Goal: Task Accomplishment & Management: Manage account settings

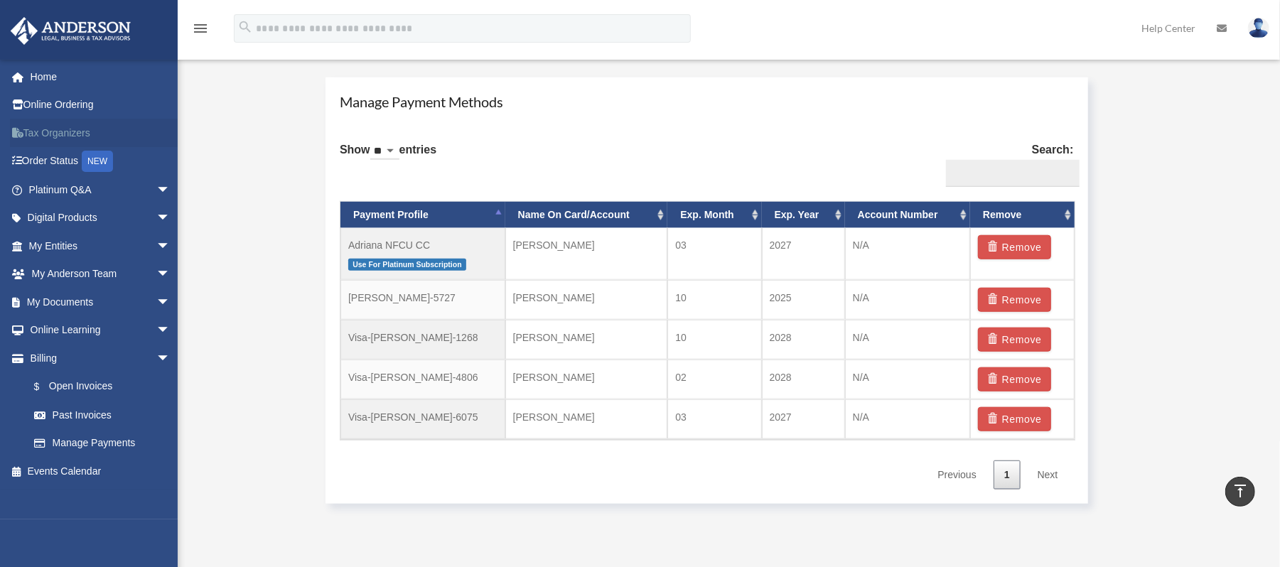
scroll to position [823, 0]
click at [54, 240] on link "My Entities arrow_drop_down" at bounding box center [101, 246] width 182 height 28
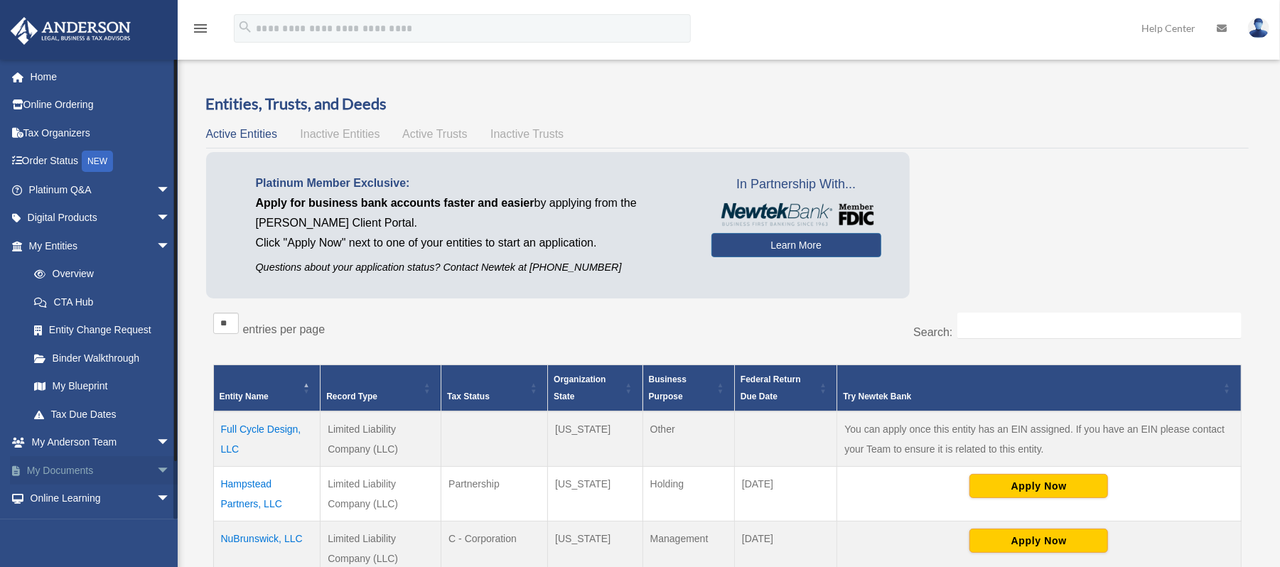
click at [156, 471] on span "arrow_drop_down" at bounding box center [170, 470] width 28 height 29
click at [69, 496] on link "Box" at bounding box center [106, 499] width 172 height 28
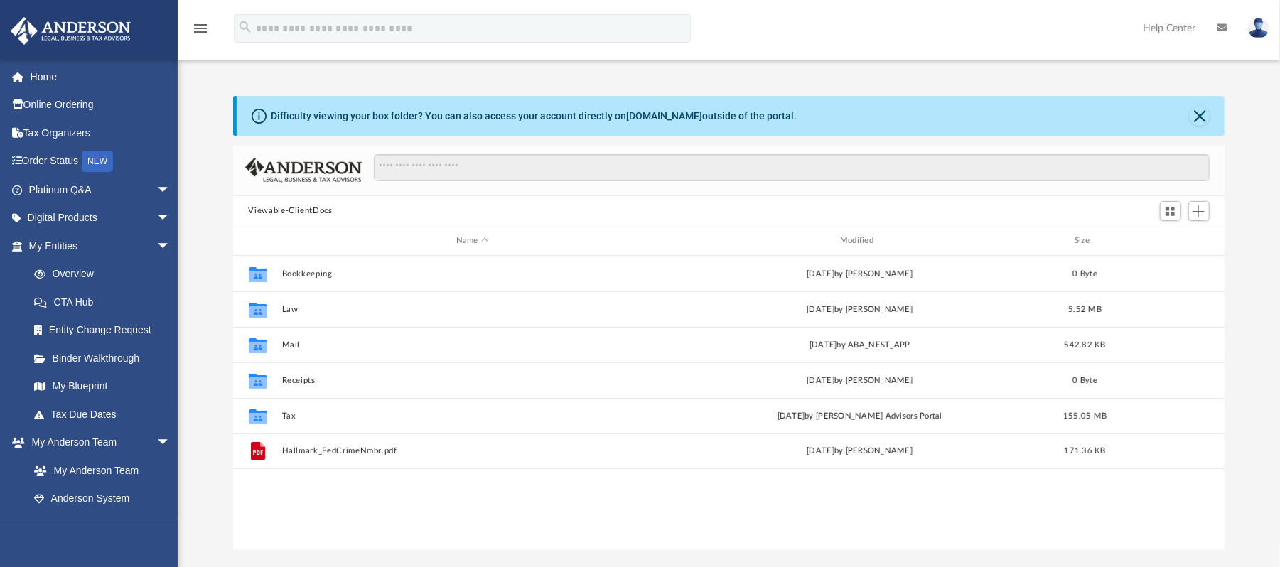
scroll to position [309, 978]
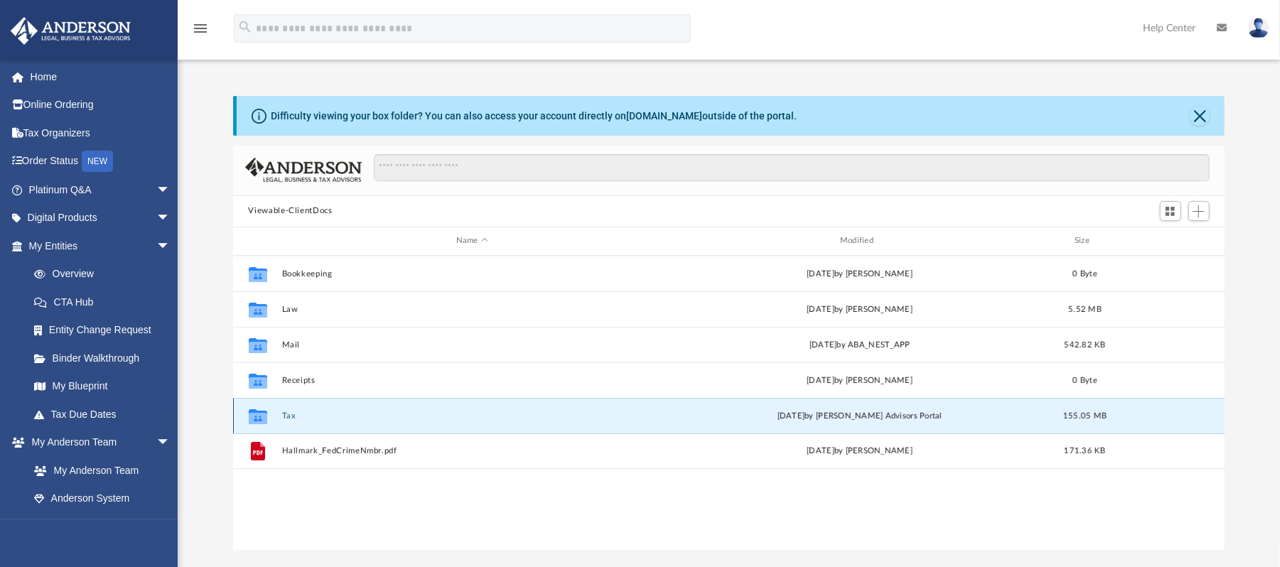
click at [294, 415] on button "Tax" at bounding box center [472, 415] width 381 height 9
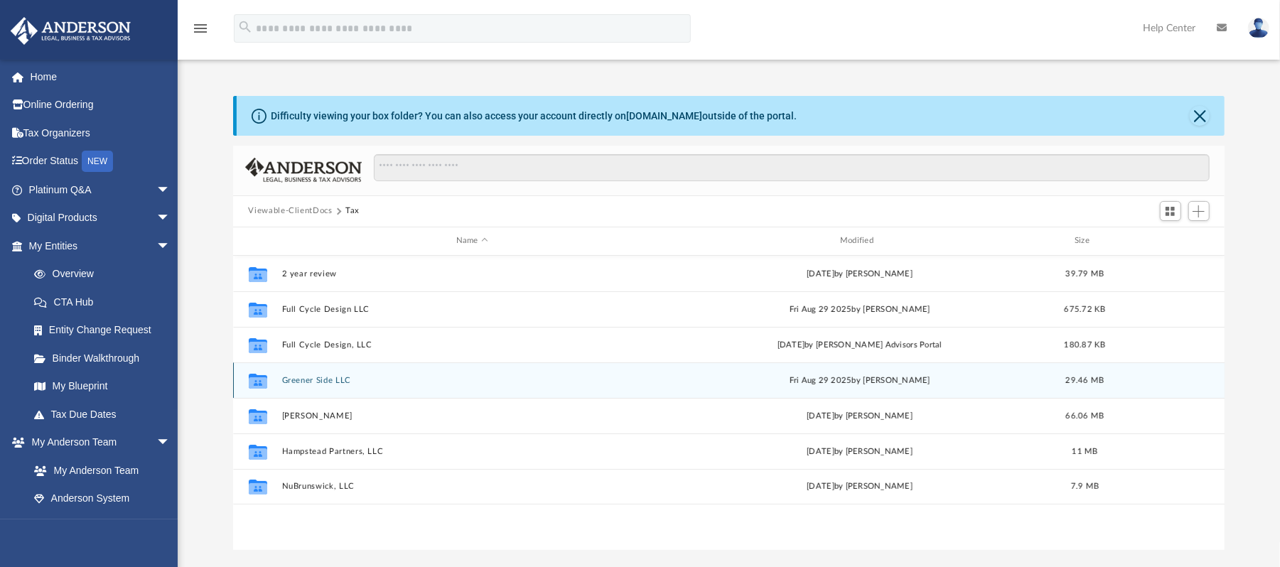
click at [323, 380] on button "Greener Side LLC" at bounding box center [472, 379] width 381 height 9
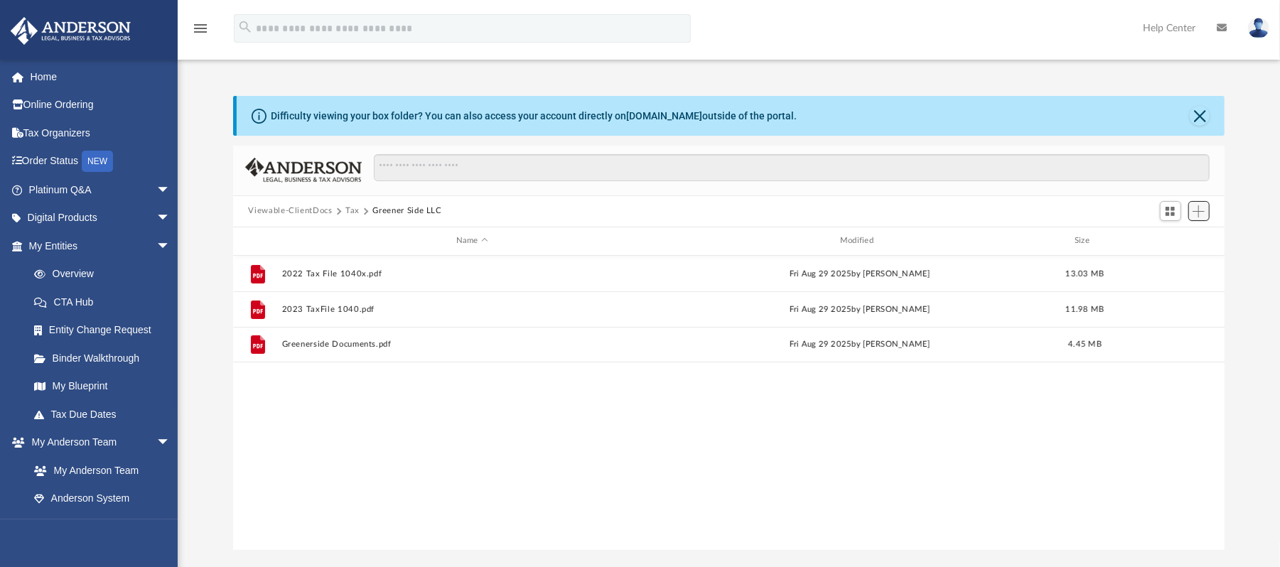
click at [1196, 210] on span "Add" at bounding box center [1199, 211] width 12 height 12
click at [1169, 242] on li "Upload" at bounding box center [1180, 239] width 46 height 15
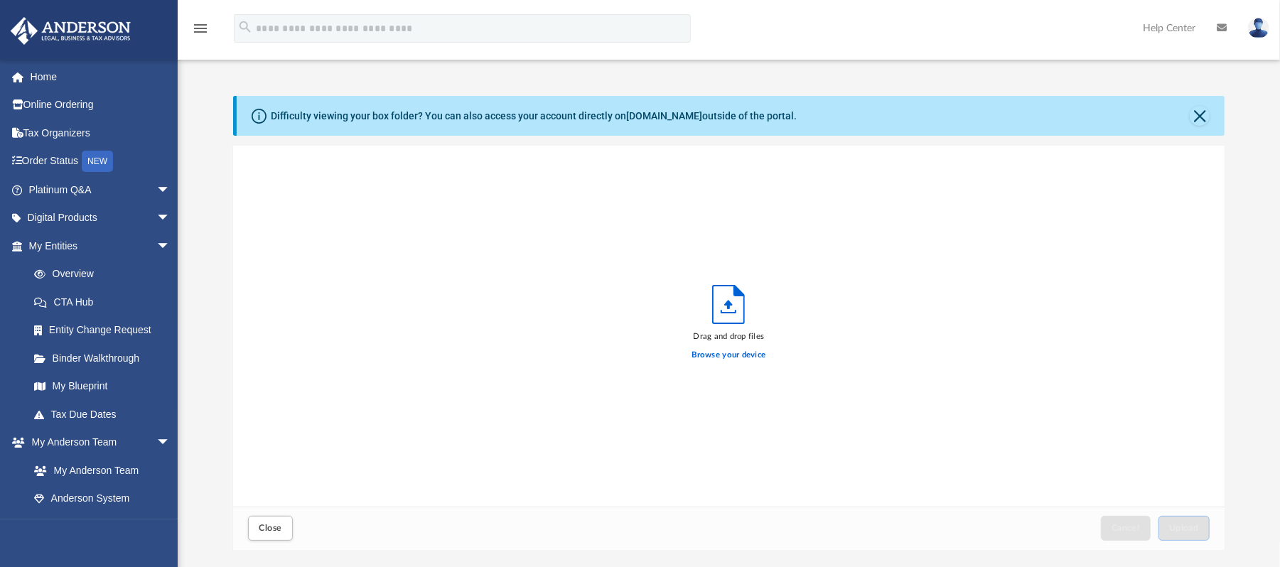
scroll to position [346, 978]
click at [702, 354] on label "Browse your device" at bounding box center [730, 355] width 74 height 13
click at [0, 0] on input "Browse your device" at bounding box center [0, 0] width 0 height 0
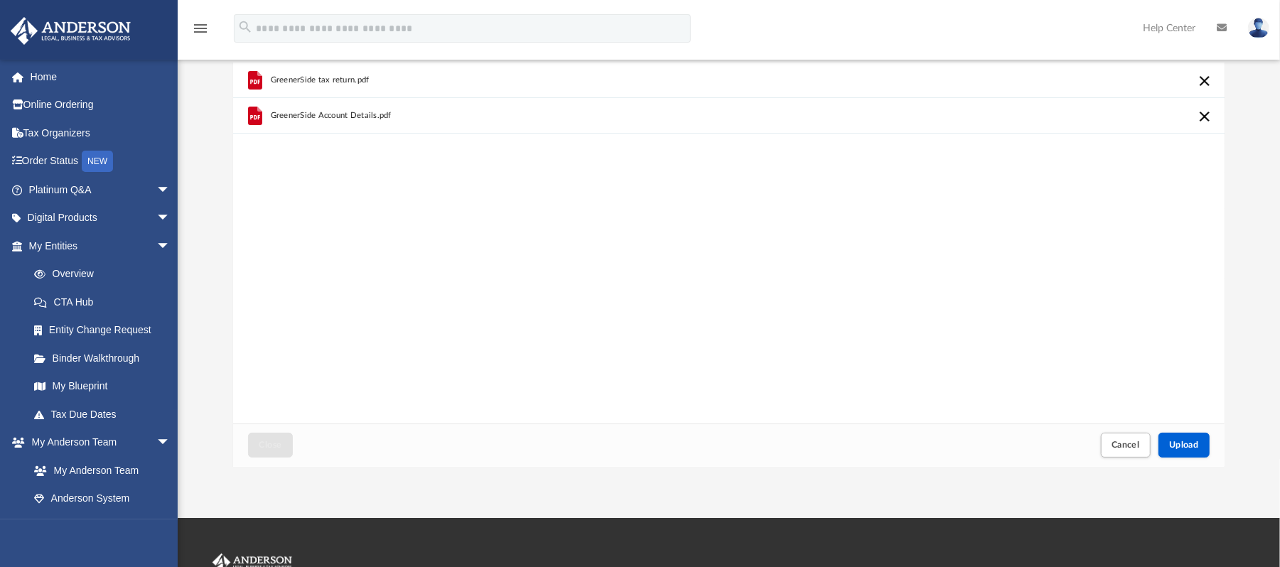
scroll to position [91, 0]
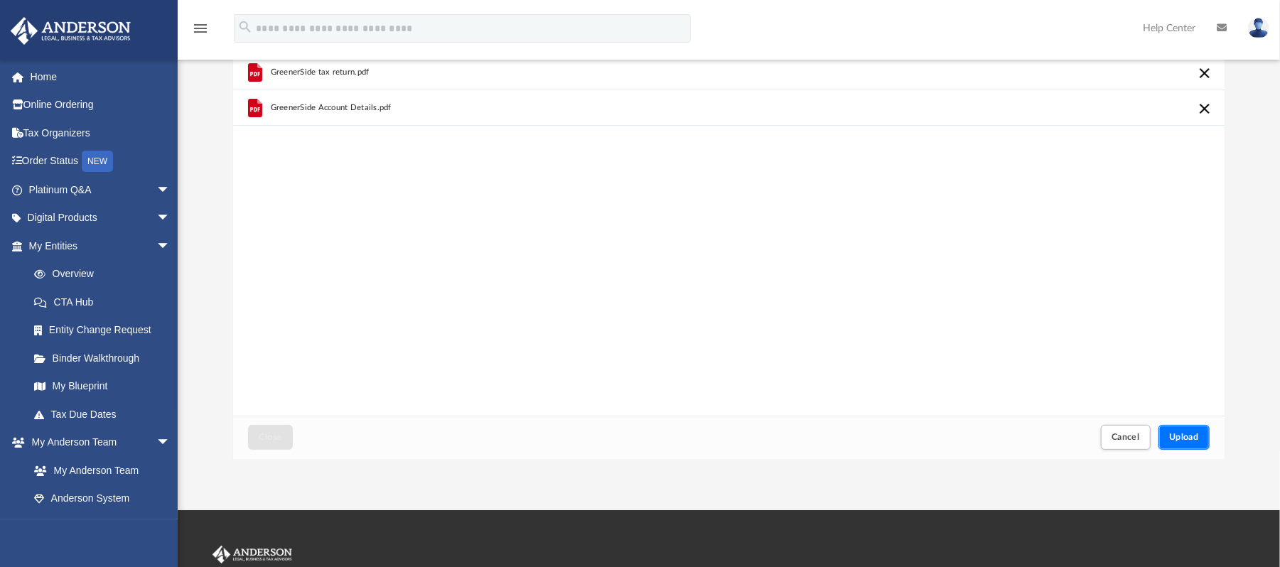
click at [1179, 447] on button "Upload" at bounding box center [1184, 437] width 51 height 25
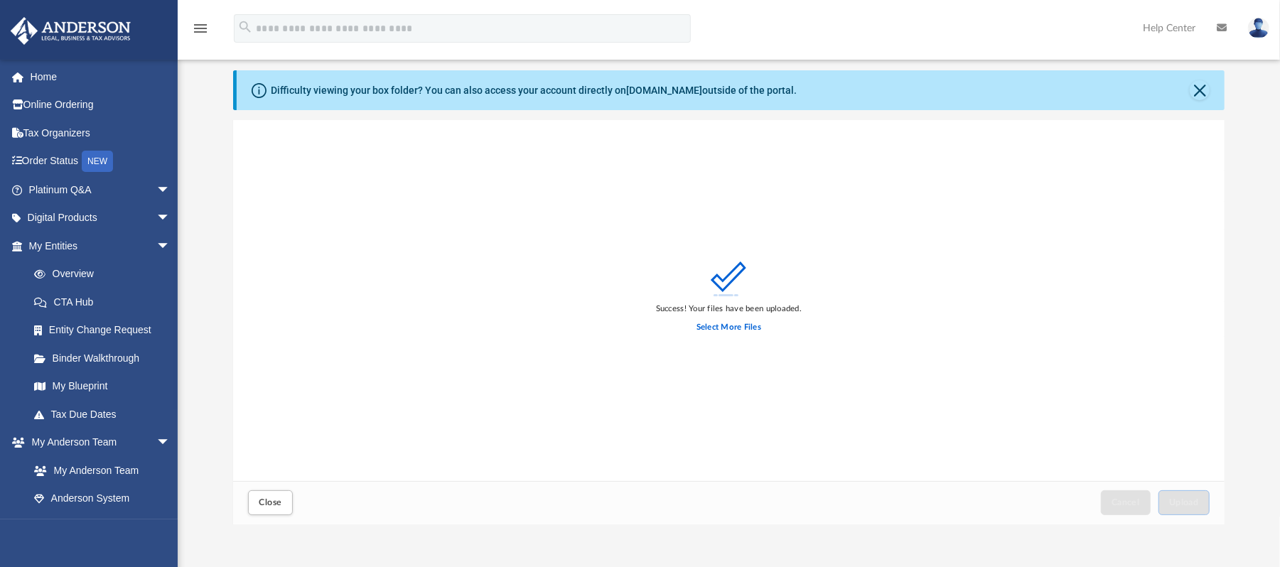
scroll to position [23, 0]
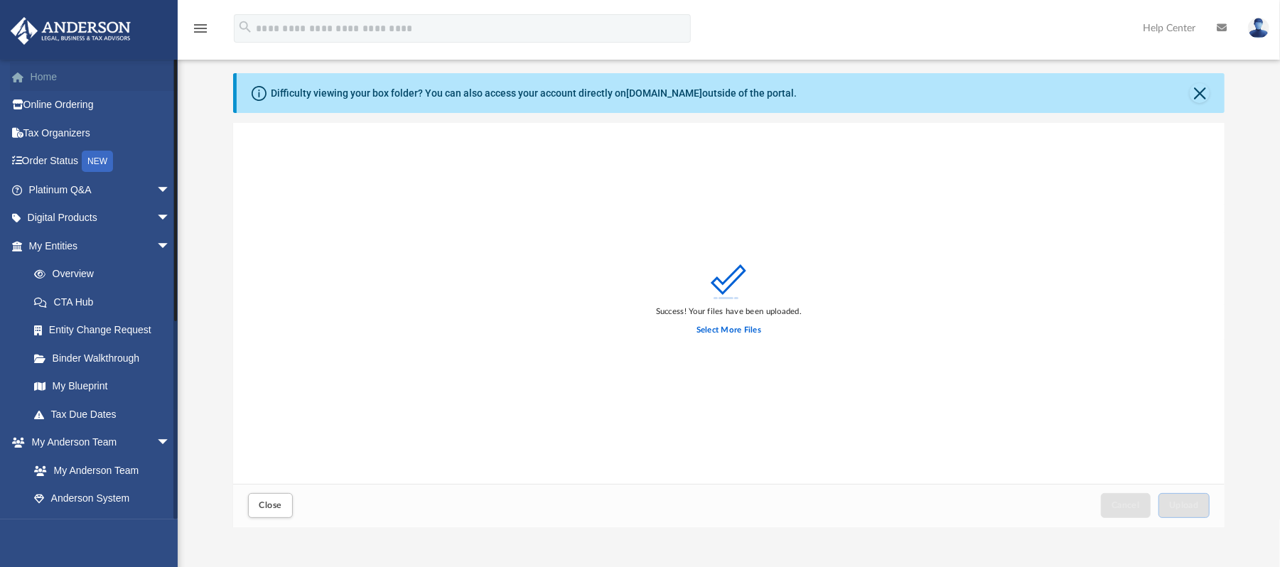
click at [82, 73] on link "Home" at bounding box center [101, 77] width 182 height 28
